Goal: Task Accomplishment & Management: Use online tool/utility

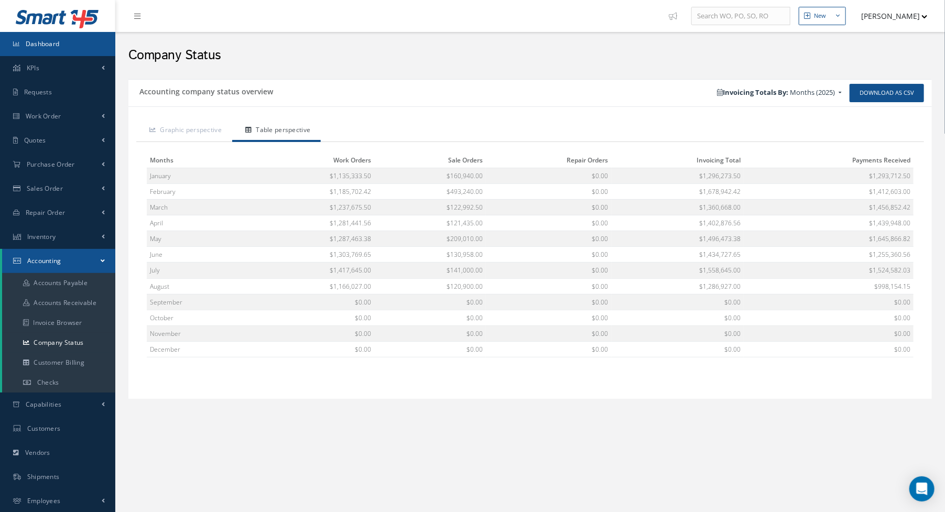
click at [60, 42] on link "Dashboard" at bounding box center [57, 44] width 115 height 24
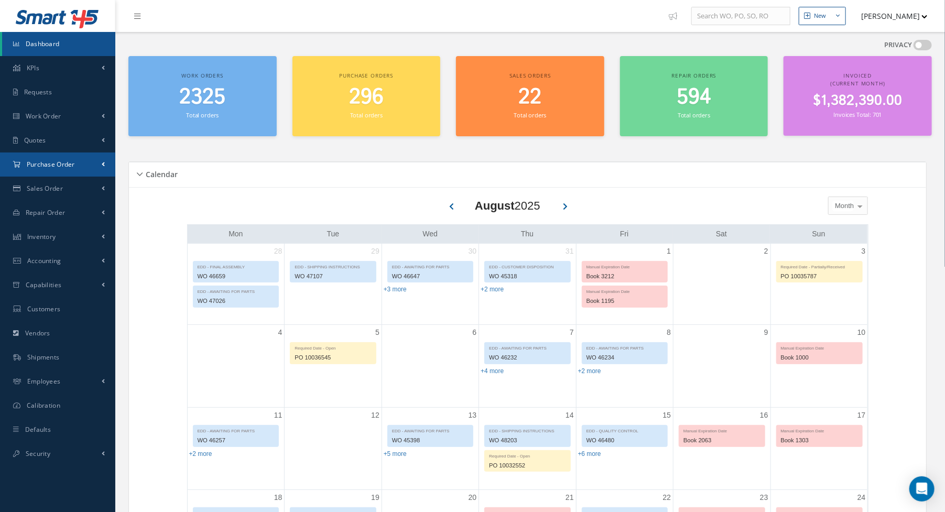
click at [55, 170] on link "Purchase Order" at bounding box center [57, 164] width 115 height 24
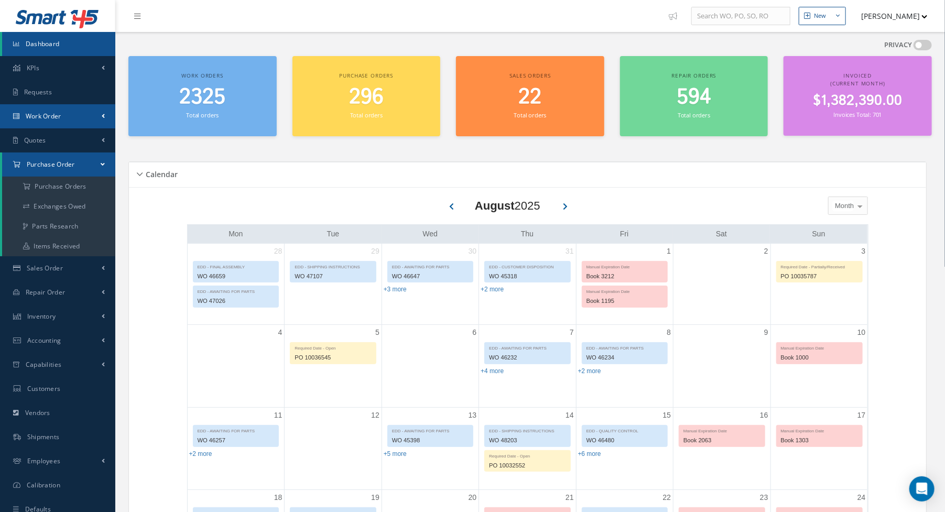
click at [57, 116] on span "Work Order" at bounding box center [44, 116] width 36 height 9
click at [56, 160] on link "Work Order" at bounding box center [58, 158] width 113 height 20
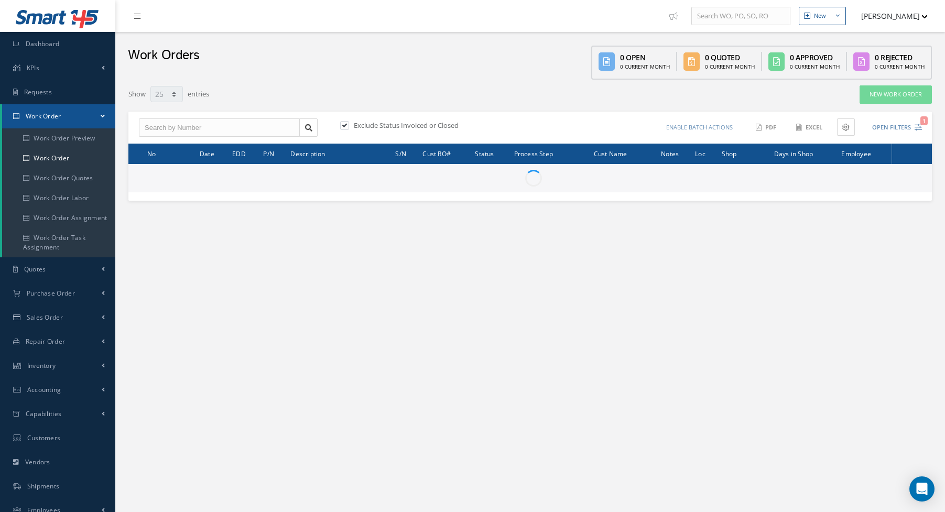
select select "25"
type input "All Work Request"
type input "All Work Performed"
type input "All Status"
type input "WO Part Status"
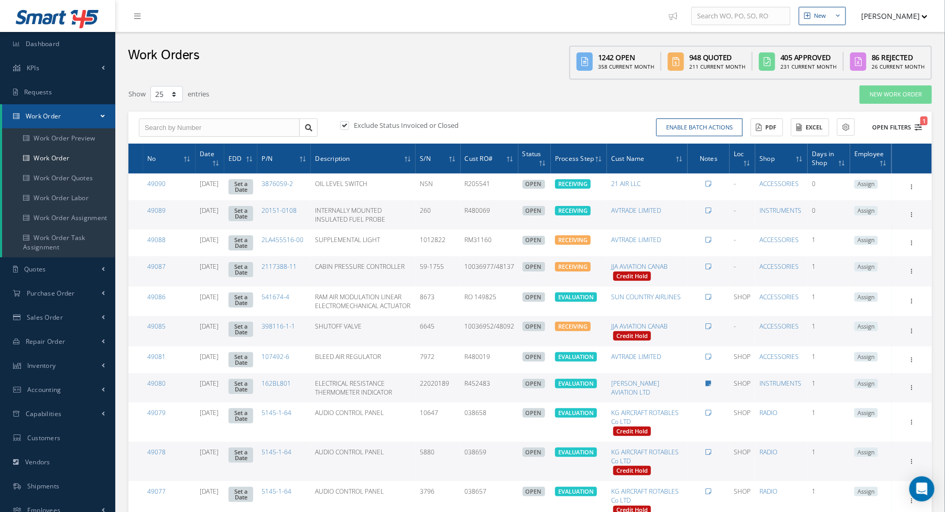
click at [914, 128] on icon "1" at bounding box center [917, 127] width 7 height 7
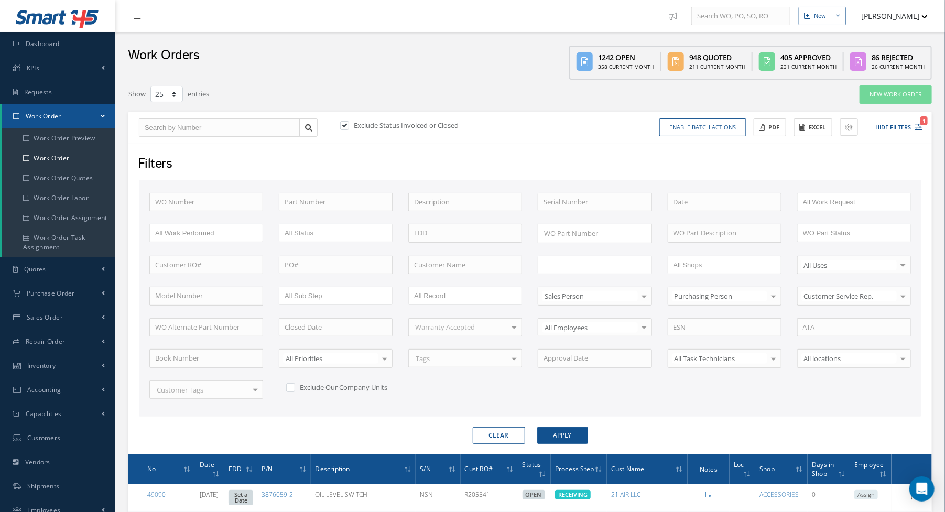
click at [586, 260] on input "text" at bounding box center [576, 264] width 67 height 13
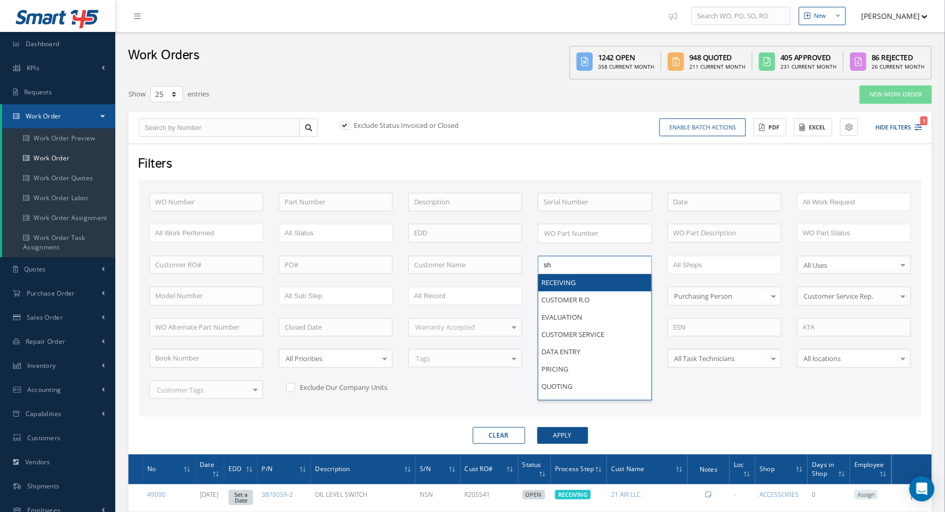
type input "shi"
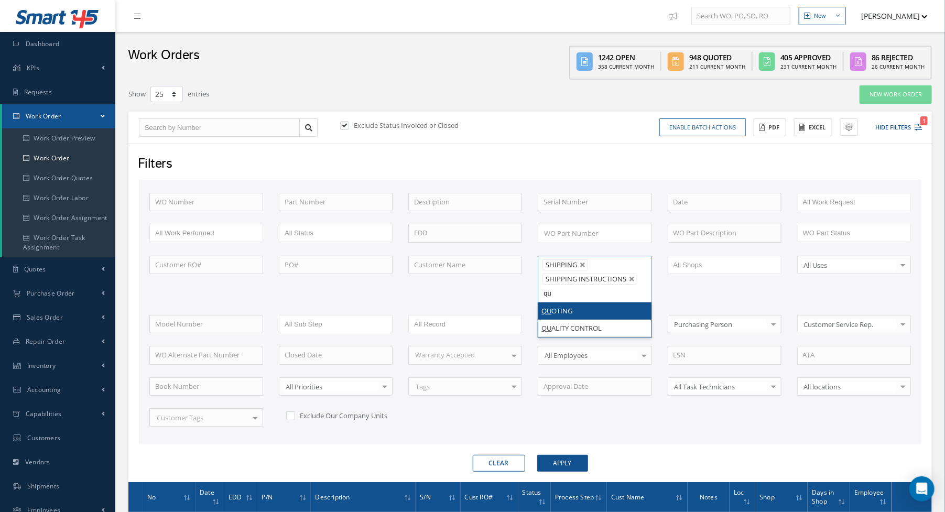
type input "qua"
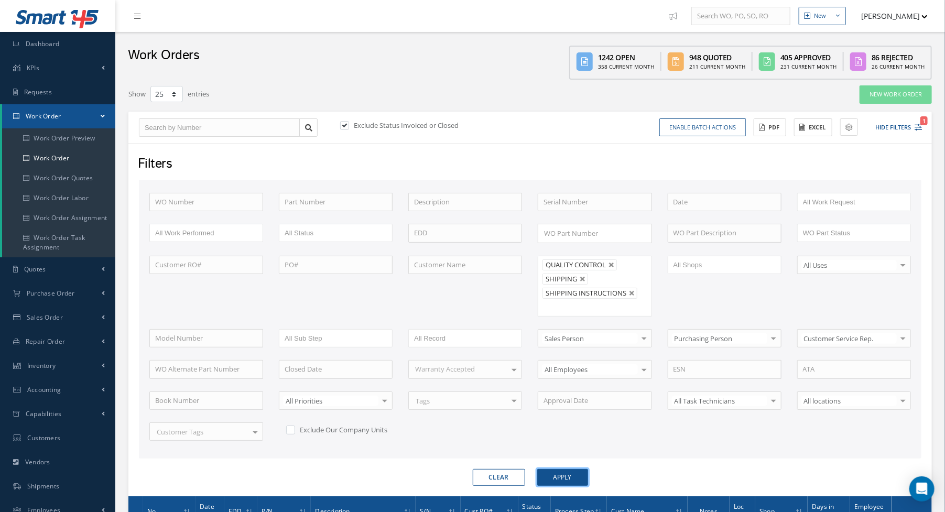
click at [553, 469] on button "Apply" at bounding box center [562, 477] width 51 height 17
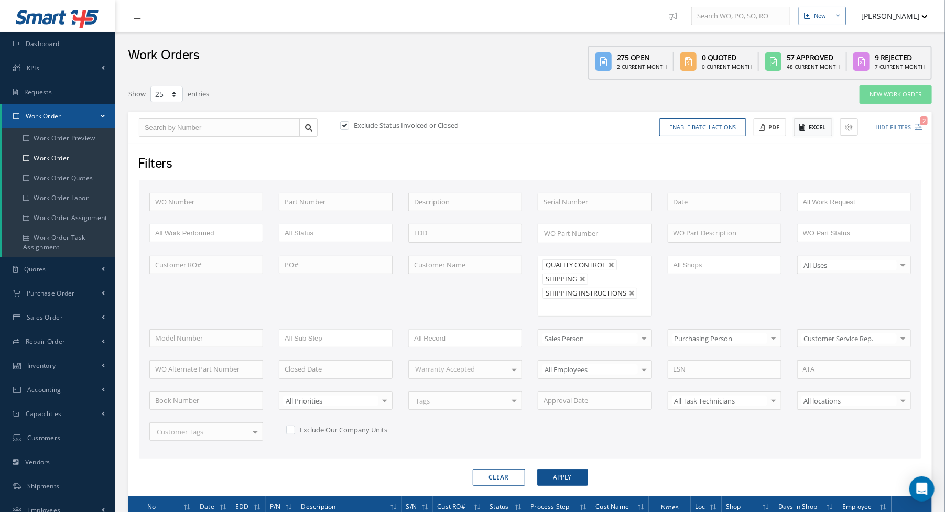
click at [809, 125] on button "Excel" at bounding box center [813, 127] width 38 height 18
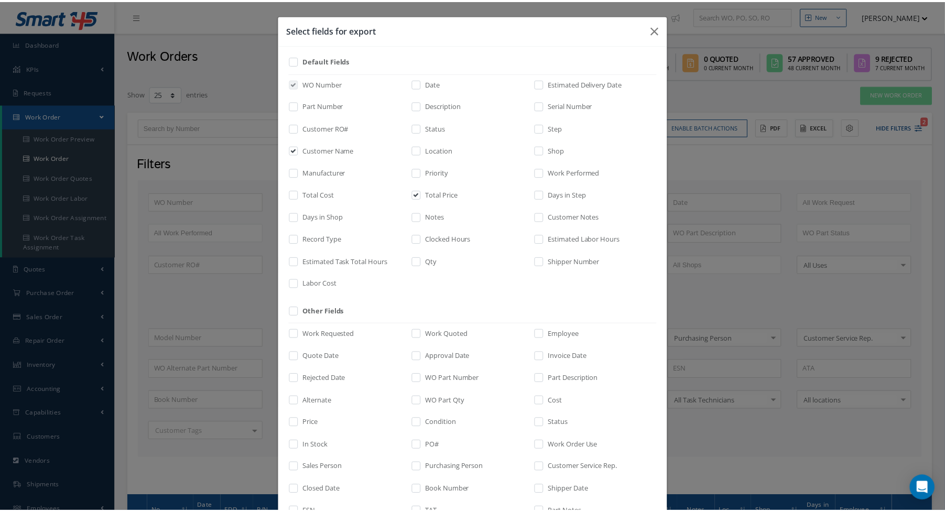
scroll to position [116, 0]
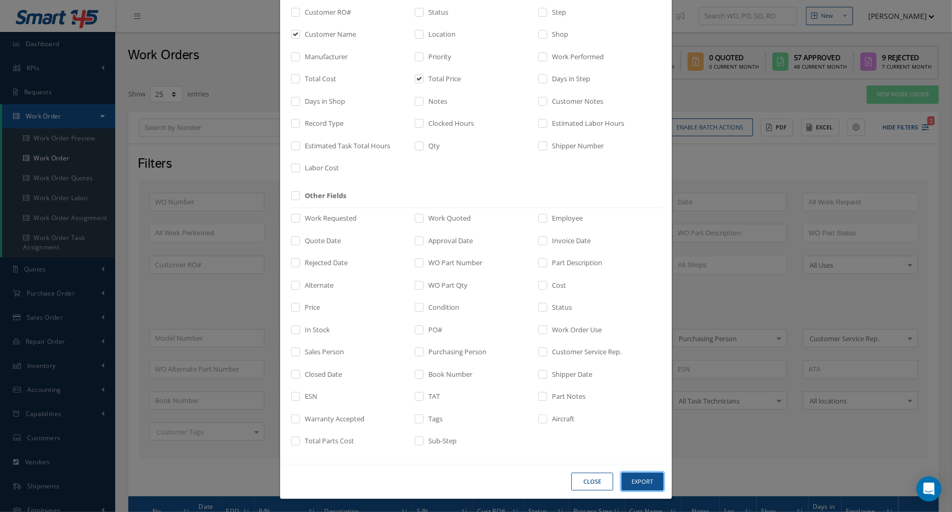
click at [0, 0] on button "Export" at bounding box center [0, 0] width 0 height 0
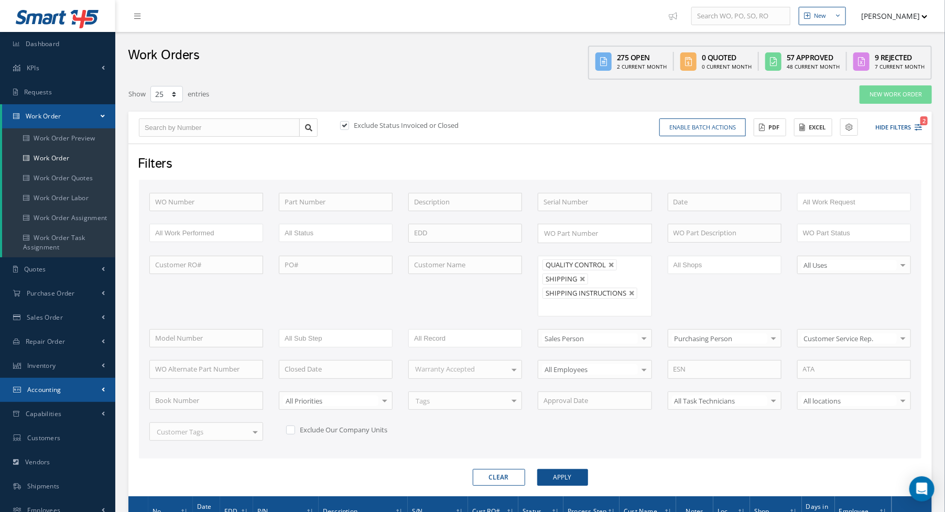
click at [58, 394] on link "Accounting" at bounding box center [57, 390] width 115 height 24
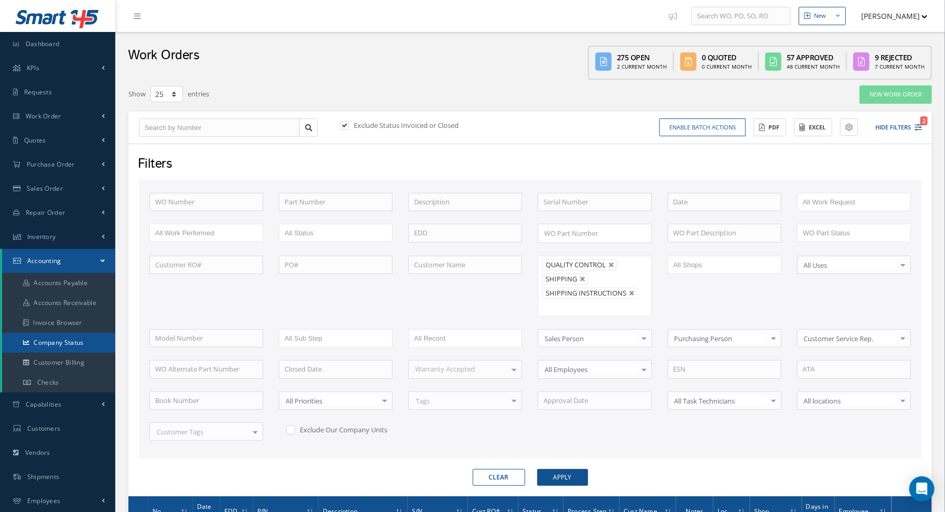
click at [73, 342] on link "Company Status" at bounding box center [58, 343] width 113 height 20
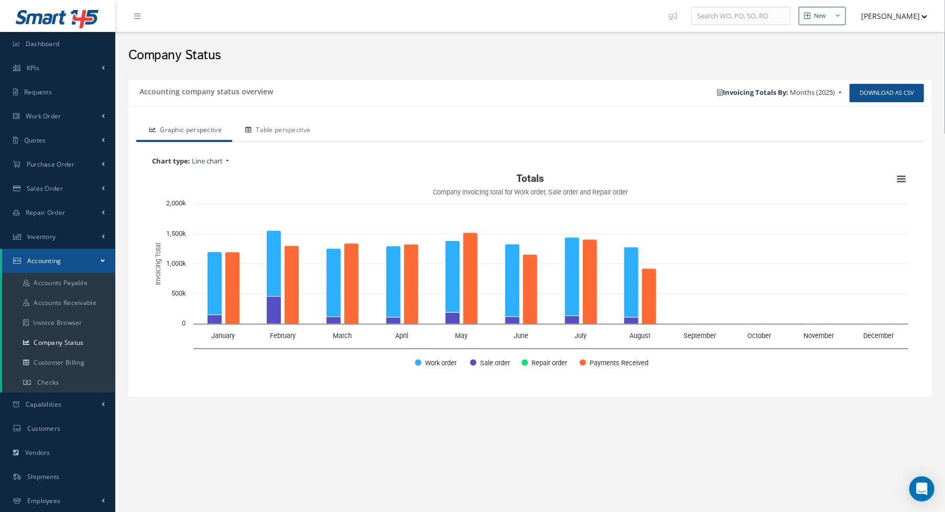
click at [267, 129] on link "Table perspective" at bounding box center [276, 131] width 89 height 22
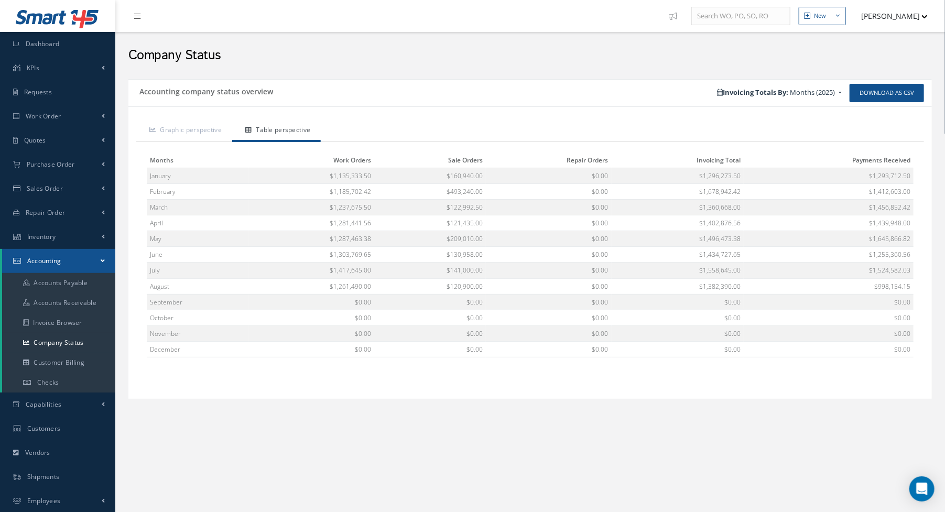
click at [493, 73] on div "Company Status" at bounding box center [529, 53] width 829 height 42
click at [30, 43] on span "Dashboard" at bounding box center [43, 43] width 34 height 9
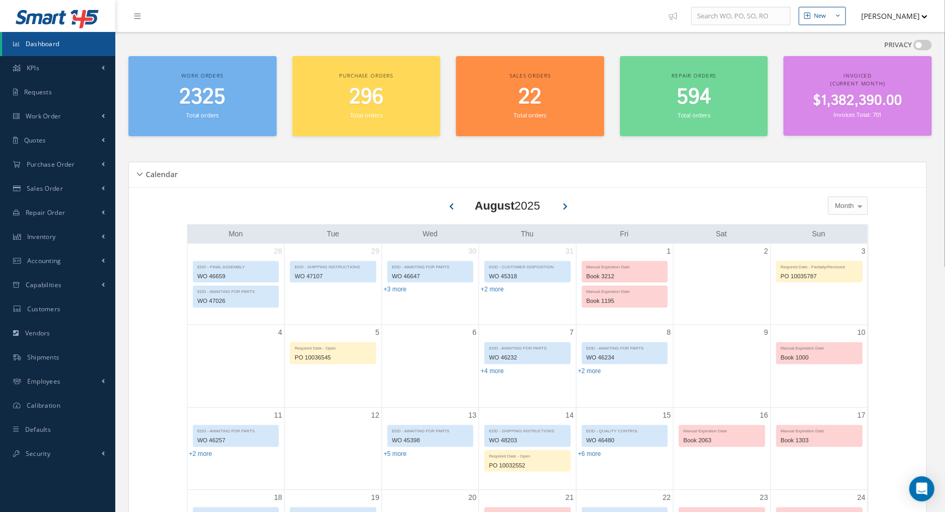
click at [231, 43] on div "PRIVACY" at bounding box center [529, 48] width 803 height 16
click at [408, 30] on nav "New New Work Order New Purchase Order New Customer Quote New Sales Order New Re…" at bounding box center [529, 16] width 829 height 32
